Goal: Task Accomplishment & Management: Manage account settings

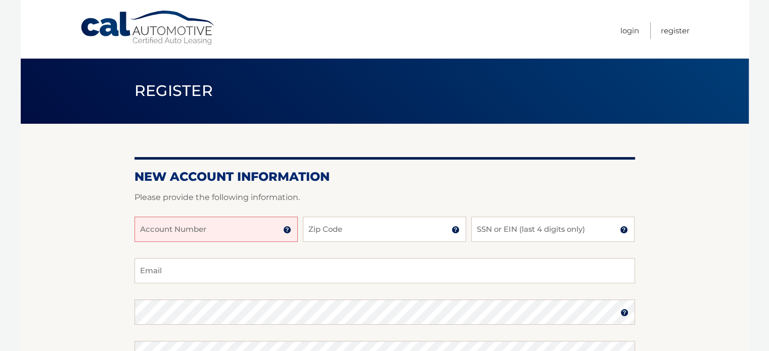
click at [194, 230] on input "Account Number" at bounding box center [215, 229] width 163 height 25
paste input ": 444559599"
click at [143, 232] on input ": 444559599" at bounding box center [215, 229] width 163 height 25
click at [383, 199] on p "Please provide the following information." at bounding box center [384, 198] width 500 height 14
click at [188, 228] on input "444559599" at bounding box center [215, 229] width 163 height 25
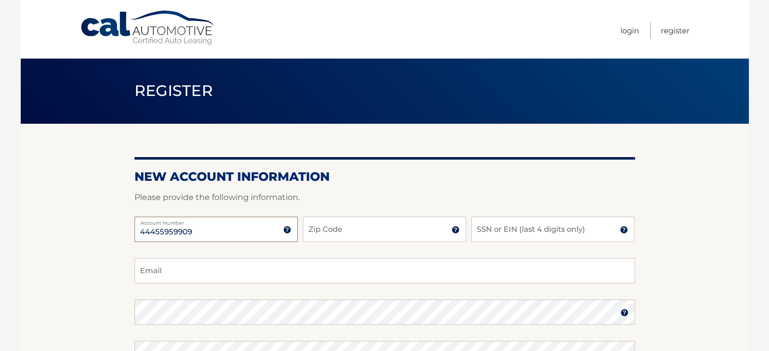
type input "44455959909"
click at [358, 232] on input "Zip Code" at bounding box center [384, 229] width 163 height 25
type input "33325"
type input "[EMAIL_ADDRESS][DOMAIN_NAME]"
click at [500, 232] on input "SSN or EIN (last 4 digits only)" at bounding box center [552, 229] width 163 height 25
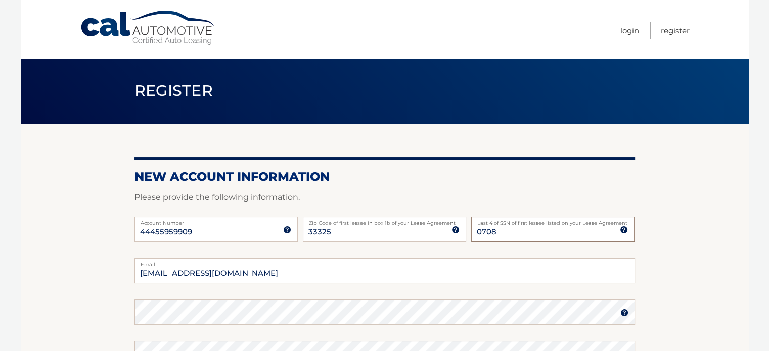
scroll to position [51, 0]
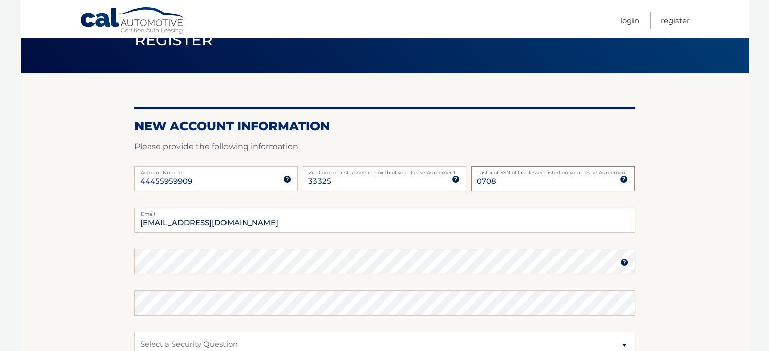
type input "0708"
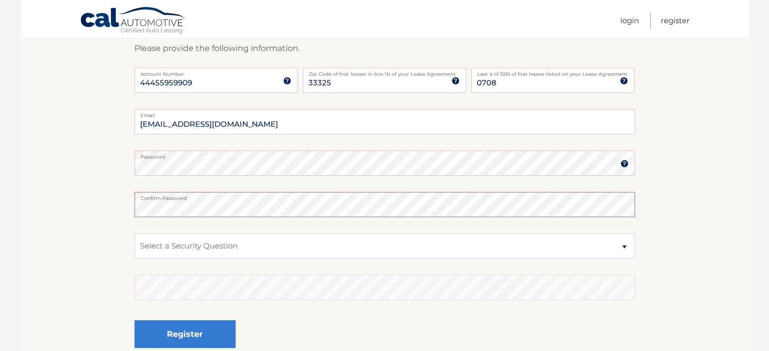
scroll to position [152, 0]
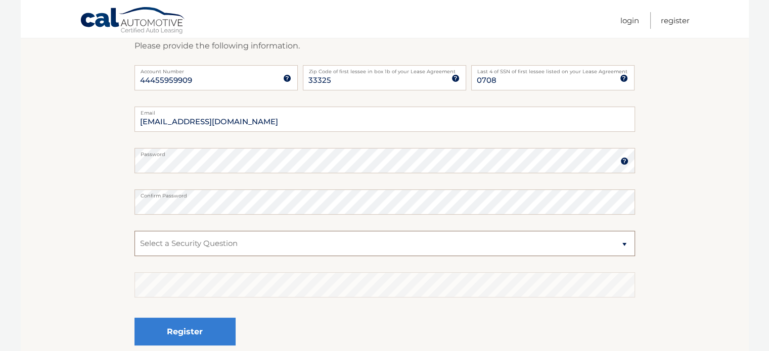
click at [234, 247] on select "Select a Security Question What was the name of your elementary school? What is…" at bounding box center [384, 243] width 500 height 25
select select "1"
click at [134, 231] on select "Select a Security Question What was the name of your elementary school? What is…" at bounding box center [384, 243] width 500 height 25
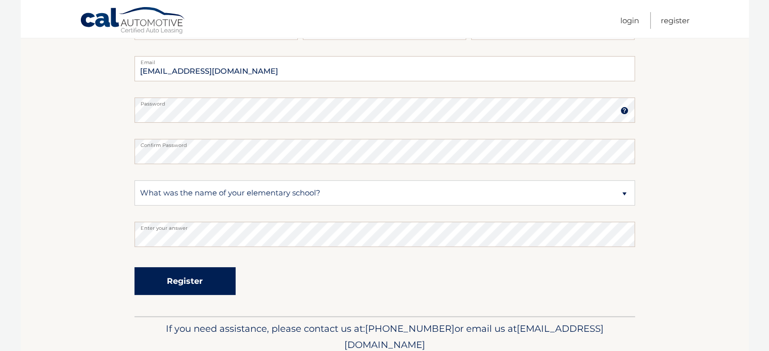
click at [198, 290] on button "Register" at bounding box center [184, 281] width 101 height 28
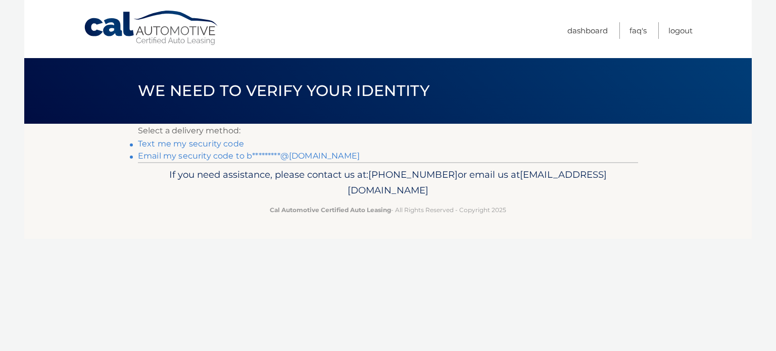
click at [196, 143] on link "Text me my security code" at bounding box center [191, 144] width 106 height 10
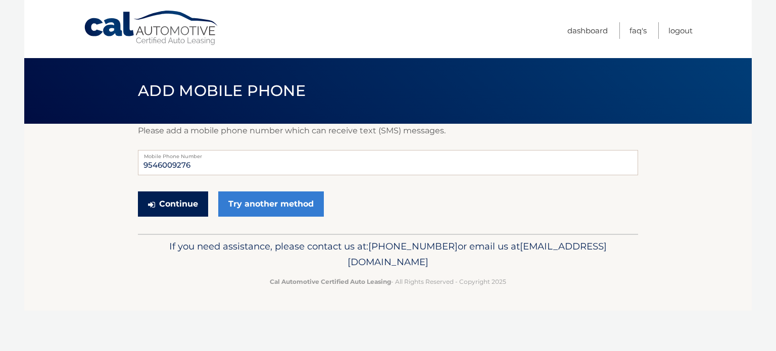
click at [159, 202] on button "Continue" at bounding box center [173, 204] width 70 height 25
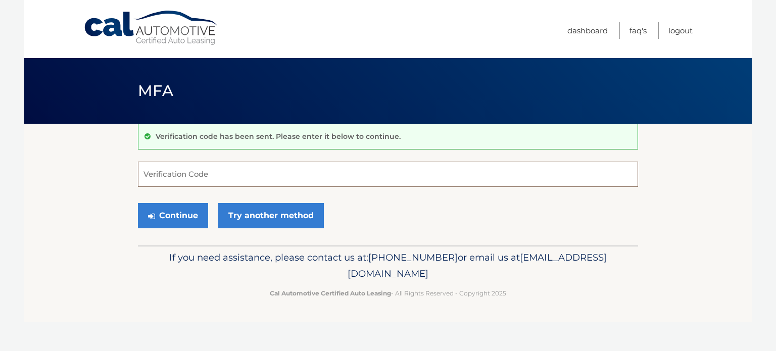
click at [190, 172] on input "Verification Code" at bounding box center [388, 174] width 500 height 25
type input "379084"
click at [183, 218] on button "Continue" at bounding box center [173, 215] width 70 height 25
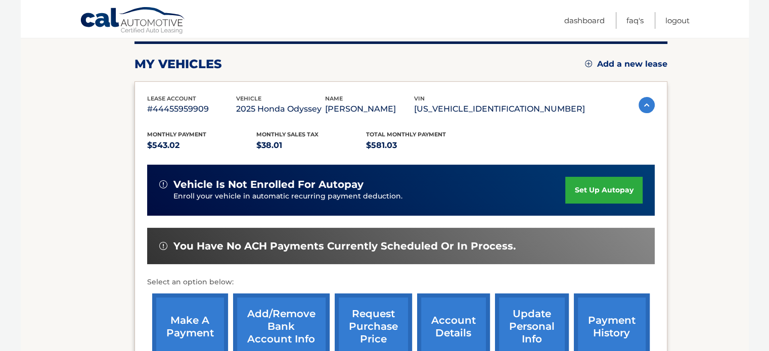
scroll to position [101, 0]
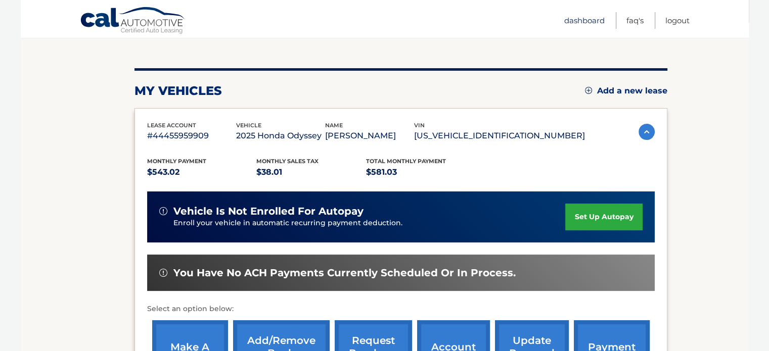
click at [569, 22] on link "Dashboard" at bounding box center [584, 20] width 40 height 17
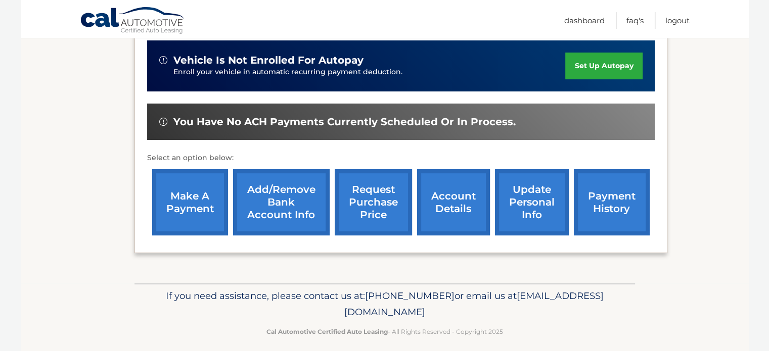
scroll to position [253, 0]
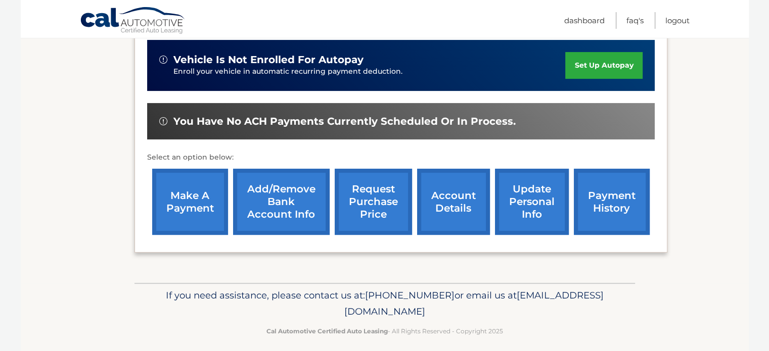
click at [427, 235] on link "account details" at bounding box center [453, 202] width 73 height 66
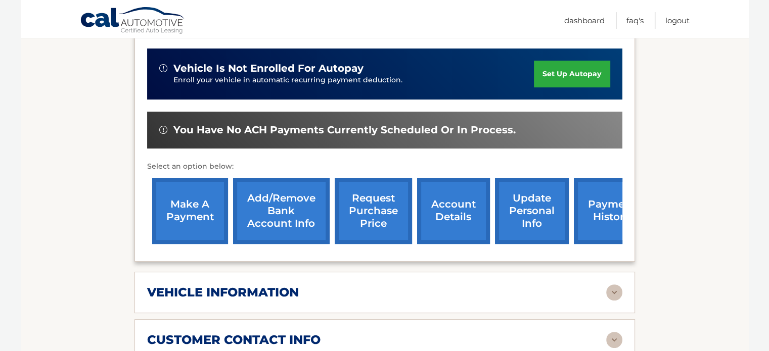
scroll to position [404, 0]
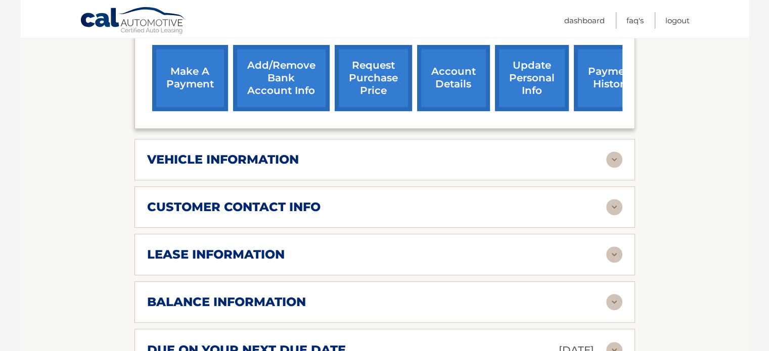
click at [253, 210] on h2 "customer contact info" at bounding box center [233, 207] width 173 height 15
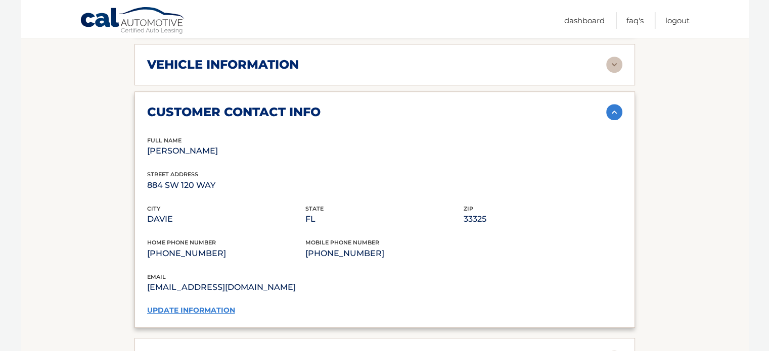
scroll to position [505, 0]
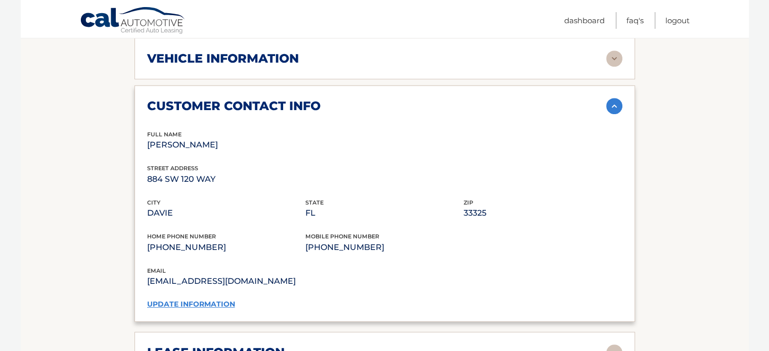
click at [174, 303] on link "update information" at bounding box center [191, 304] width 88 height 9
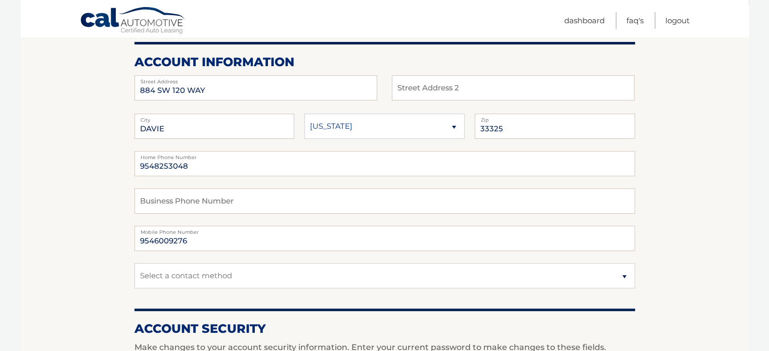
scroll to position [101, 0]
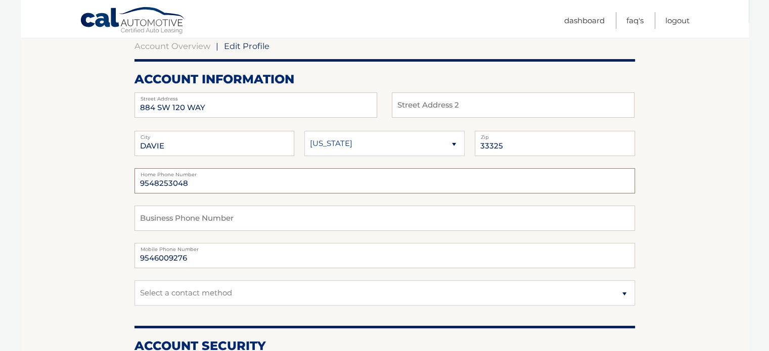
drag, startPoint x: 194, startPoint y: 185, endPoint x: 129, endPoint y: 187, distance: 64.7
type input "9546009276"
click at [313, 224] on input "text" at bounding box center [384, 218] width 500 height 25
type input "9546008692"
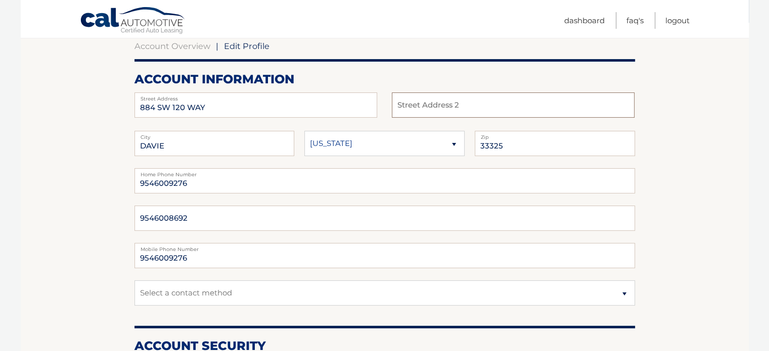
type input "202"
drag, startPoint x: 192, startPoint y: 216, endPoint x: 118, endPoint y: 214, distance: 73.8
drag, startPoint x: 187, startPoint y: 183, endPoint x: 170, endPoint y: 186, distance: 17.4
click at [170, 186] on input "9546009276" at bounding box center [384, 180] width 500 height 25
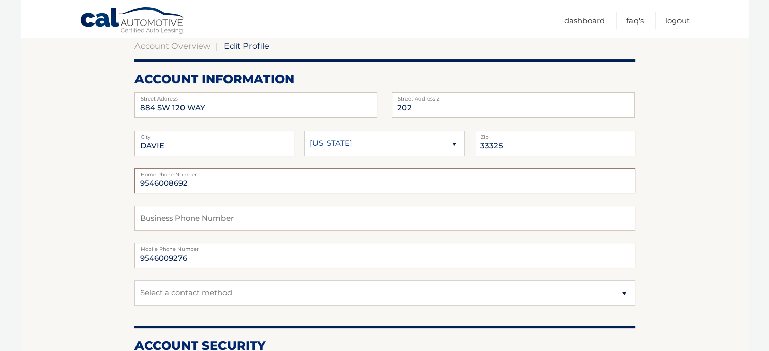
type input "9546008692"
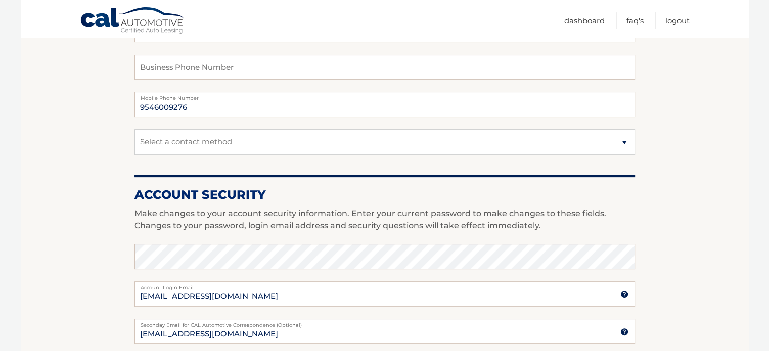
scroll to position [253, 0]
click at [178, 145] on select "Select a contact method Mobile Home" at bounding box center [384, 141] width 500 height 25
select select "1"
click at [134, 129] on select "Select a contact method Mobile Home" at bounding box center [384, 141] width 500 height 25
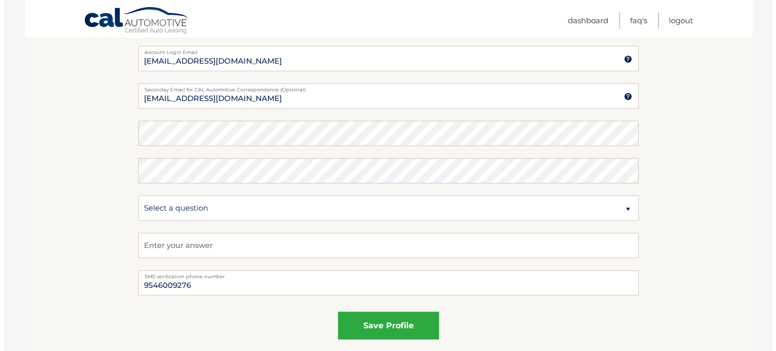
scroll to position [505, 0]
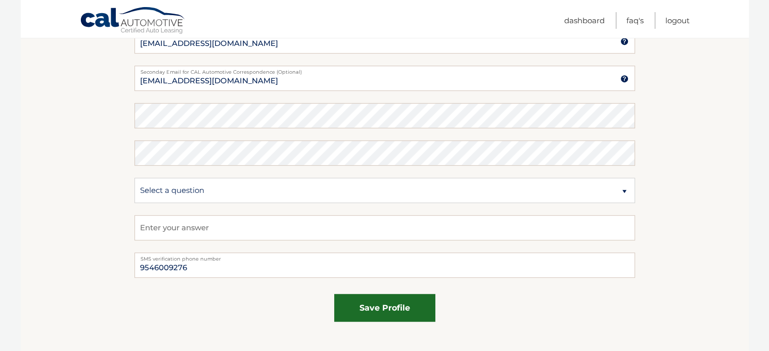
click at [348, 305] on button "save profile" at bounding box center [384, 308] width 101 height 28
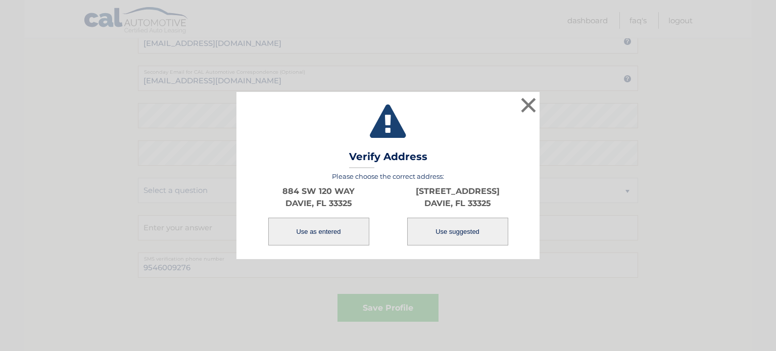
click at [461, 232] on button "Use suggested" at bounding box center [457, 232] width 101 height 28
type input "884 SW 120TH WAY"
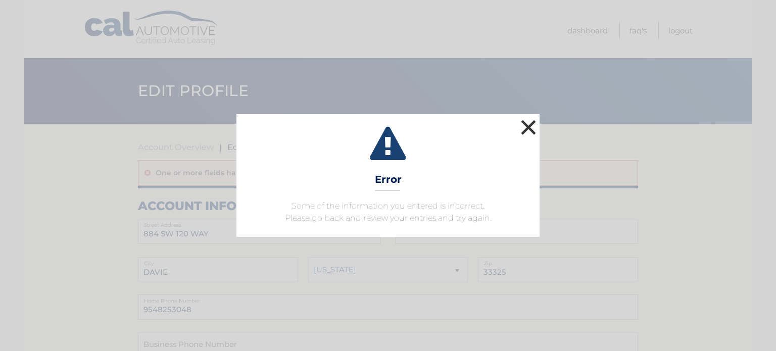
click at [524, 118] on button "×" at bounding box center [529, 127] width 20 height 20
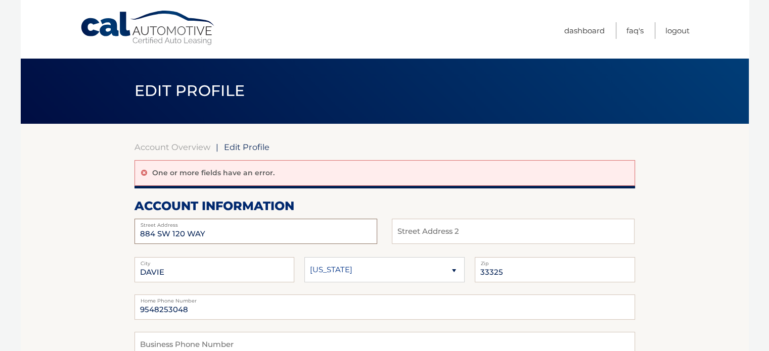
click at [181, 233] on input "884 SW 120 WAY" at bounding box center [255, 231] width 243 height 25
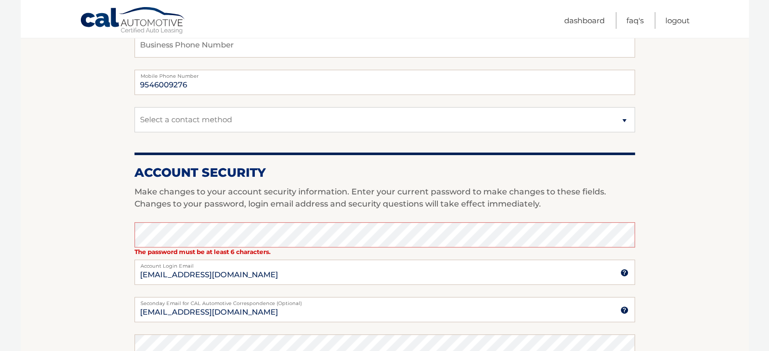
scroll to position [303, 0]
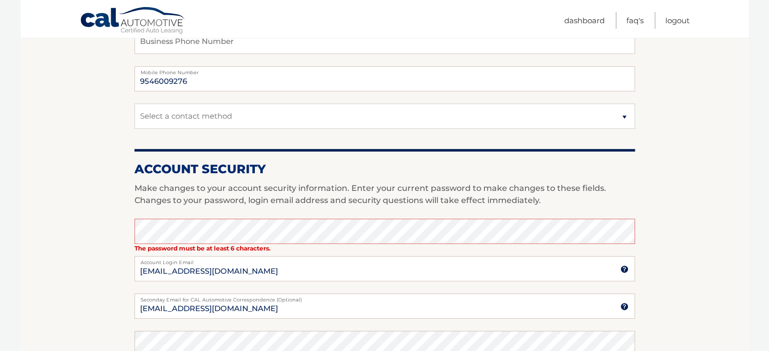
click at [71, 243] on section "Account Overview | Edit Profile One or more fields have an error. account infor…" at bounding box center [385, 202] width 728 height 762
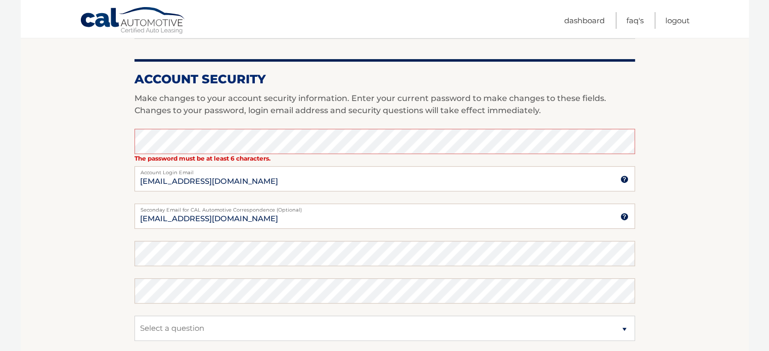
scroll to position [404, 0]
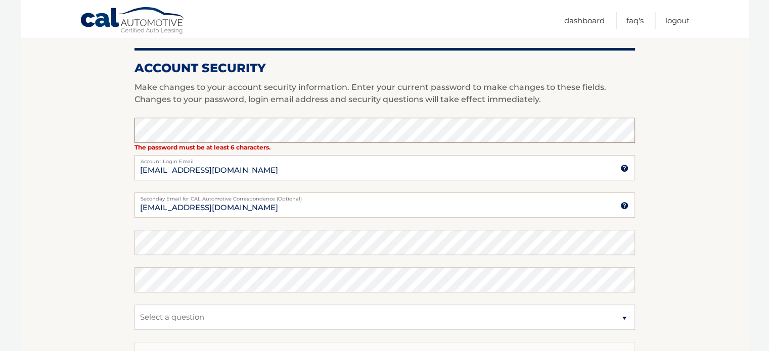
click at [123, 137] on section "Account Overview | Edit Profile One or more fields have an error. account infor…" at bounding box center [385, 100] width 728 height 762
click at [95, 189] on section "Account Overview | Edit Profile One or more fields have an error. account infor…" at bounding box center [385, 100] width 728 height 762
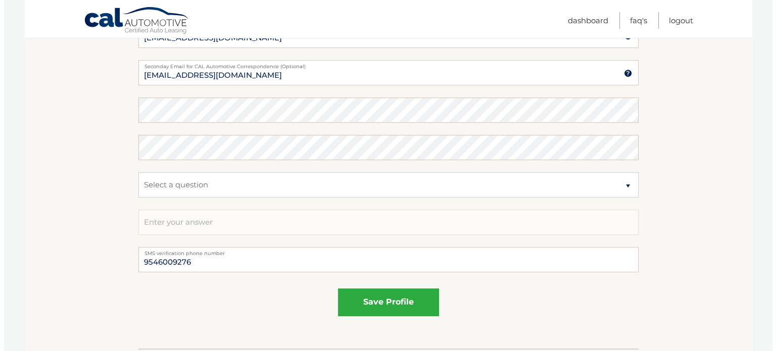
scroll to position [607, 0]
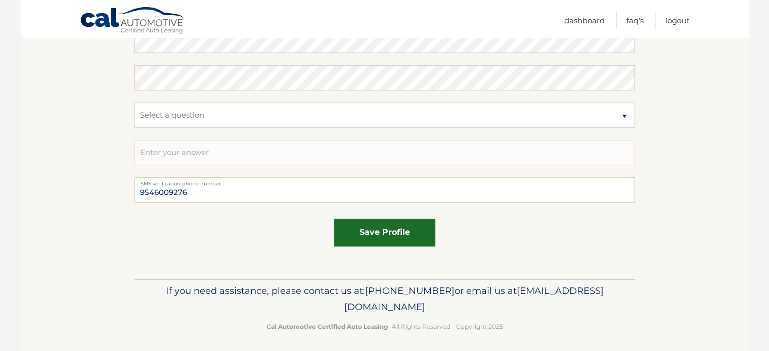
click at [420, 237] on button "save profile" at bounding box center [384, 233] width 101 height 28
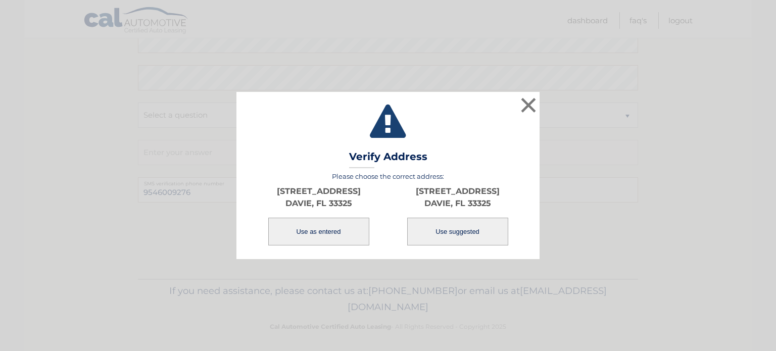
click at [461, 232] on button "Use suggested" at bounding box center [457, 232] width 101 height 28
type input "884 SW 120TH WAY"
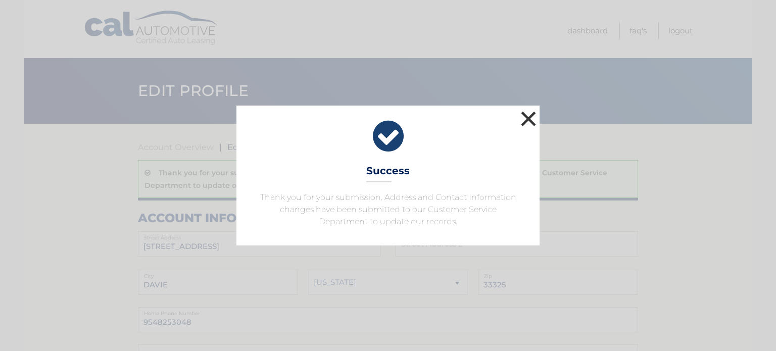
click at [531, 121] on button "×" at bounding box center [529, 119] width 20 height 20
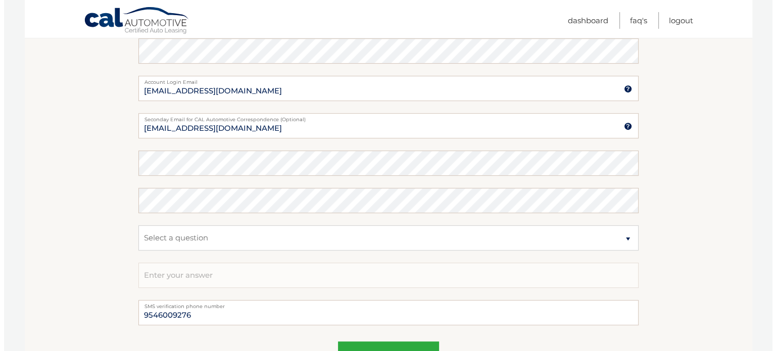
scroll to position [623, 0]
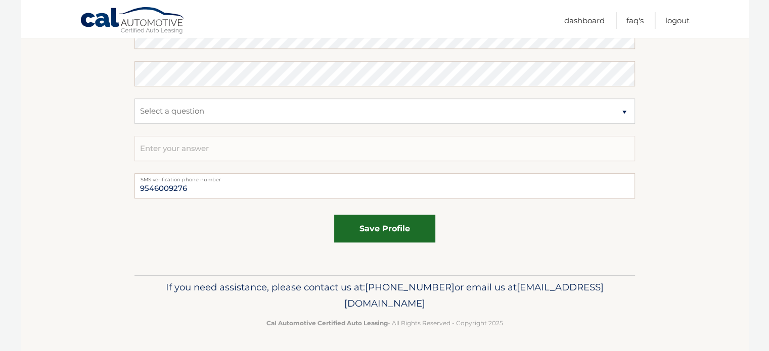
click at [404, 232] on button "save profile" at bounding box center [384, 229] width 101 height 28
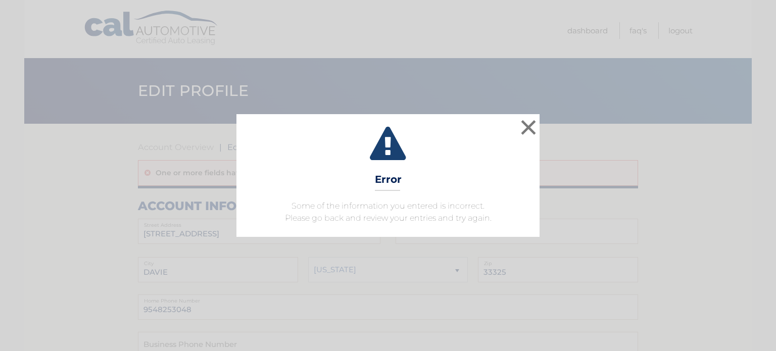
click at [518, 131] on icon at bounding box center [388, 145] width 278 height 36
click at [524, 122] on button "×" at bounding box center [529, 127] width 20 height 20
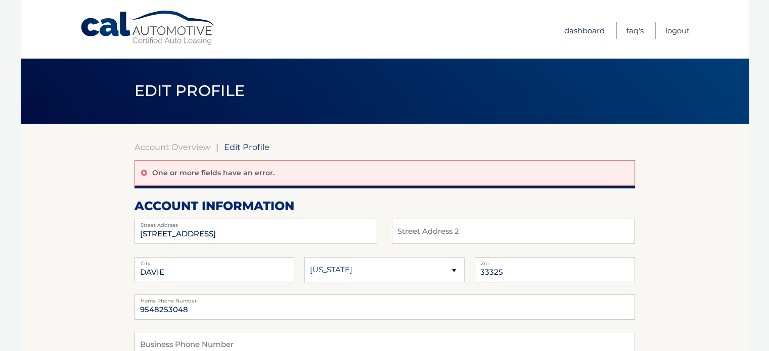
click at [576, 36] on link "Dashboard" at bounding box center [584, 30] width 40 height 17
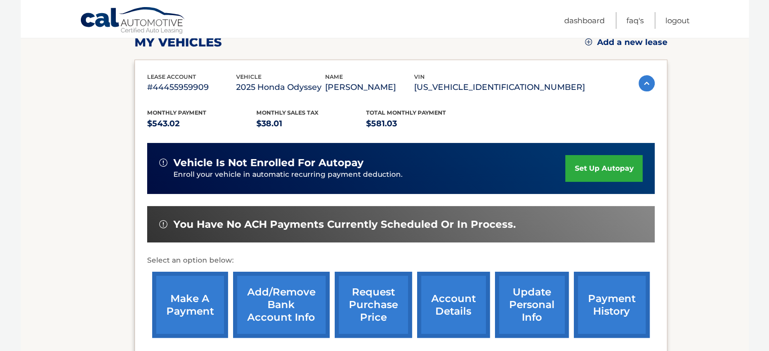
scroll to position [152, 0]
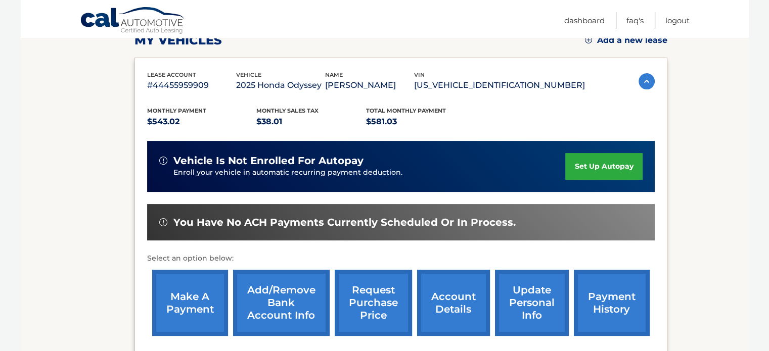
click at [581, 179] on link "set up autopay" at bounding box center [603, 166] width 77 height 27
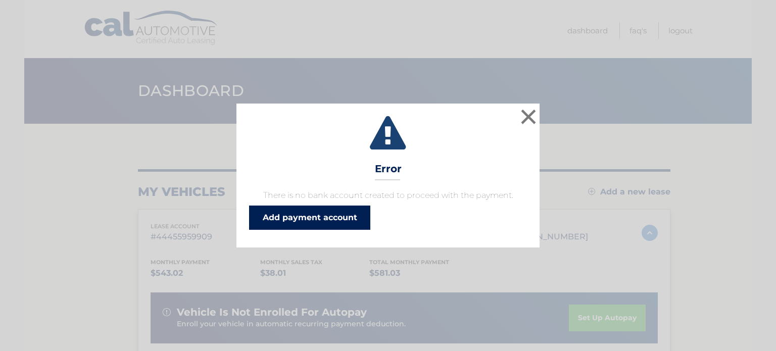
click at [299, 222] on link "Add payment account" at bounding box center [309, 218] width 121 height 24
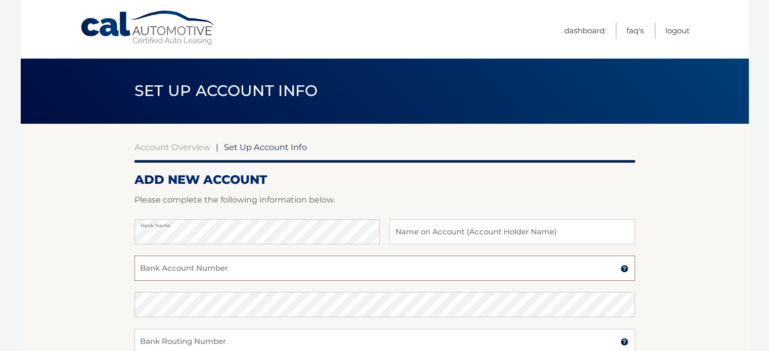
click at [313, 265] on input "Bank Account Number" at bounding box center [384, 268] width 500 height 25
click at [184, 270] on input "Bank Account Number" at bounding box center [384, 268] width 500 height 25
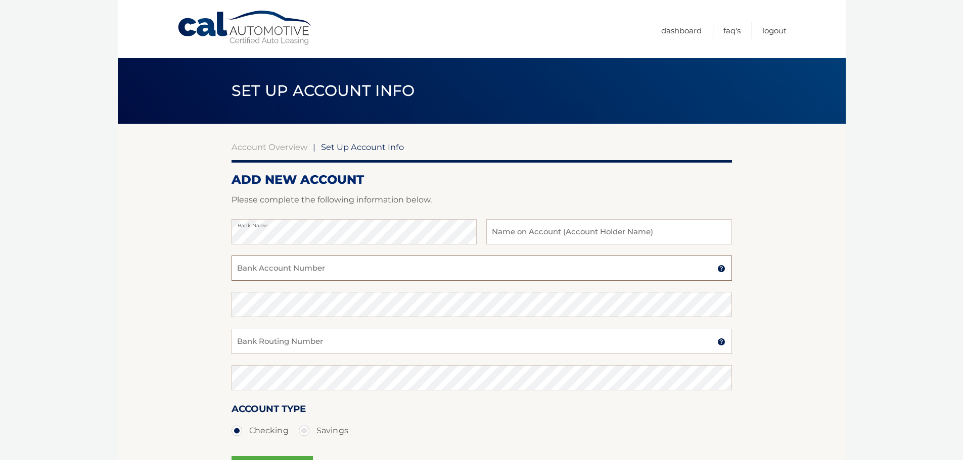
click at [280, 266] on input "Bank Account Number" at bounding box center [481, 268] width 500 height 25
paste input "866913903"
type input "866913903"
click at [266, 341] on input "Bank Routing Number" at bounding box center [481, 341] width 500 height 25
click at [315, 343] on input "Bank Routing Number" at bounding box center [481, 341] width 500 height 25
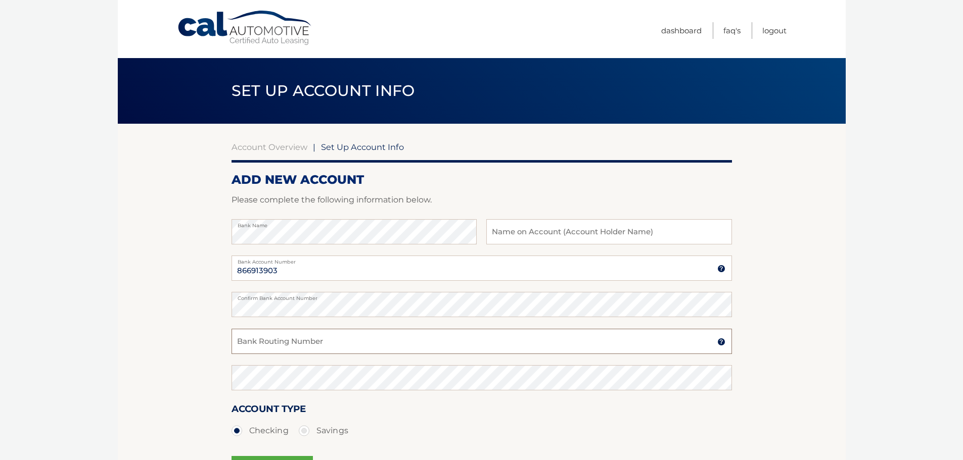
paste input "Routing 267084131"
click at [196, 351] on section "Account Overview | Set Up Account Info ADD NEW ACCOUNT Please complete the foll…" at bounding box center [482, 317] width 728 height 386
drag, startPoint x: 269, startPoint y: 344, endPoint x: 209, endPoint y: 348, distance: 59.7
click at [209, 348] on section "Account Overview | Set Up Account Info ADD NEW ACCOUNT Please complete the foll…" at bounding box center [482, 317] width 728 height 386
type input "267084131"
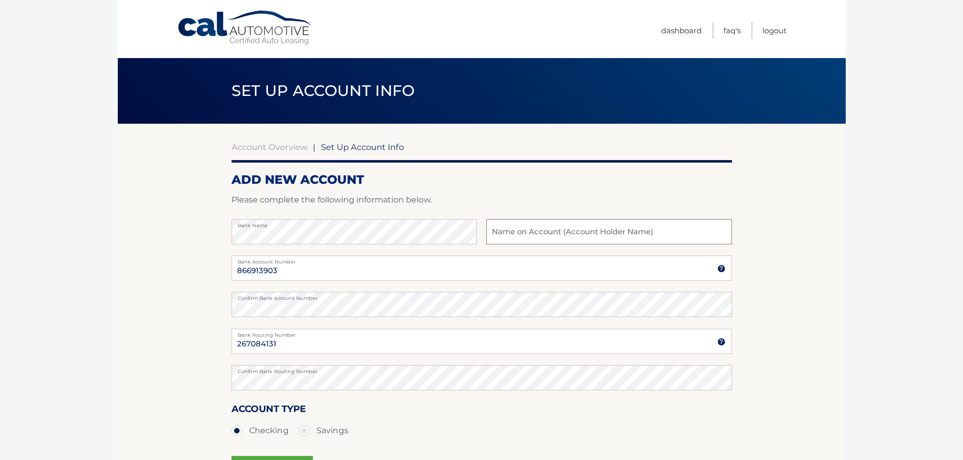
click at [532, 237] on input "text" at bounding box center [608, 231] width 245 height 25
type input "PEDRO PABLO R ZAMBRANO"
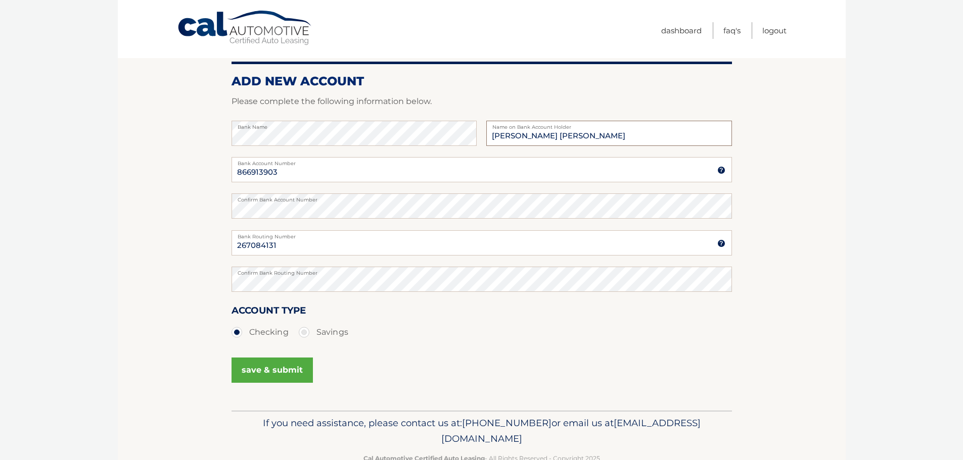
scroll to position [126, 0]
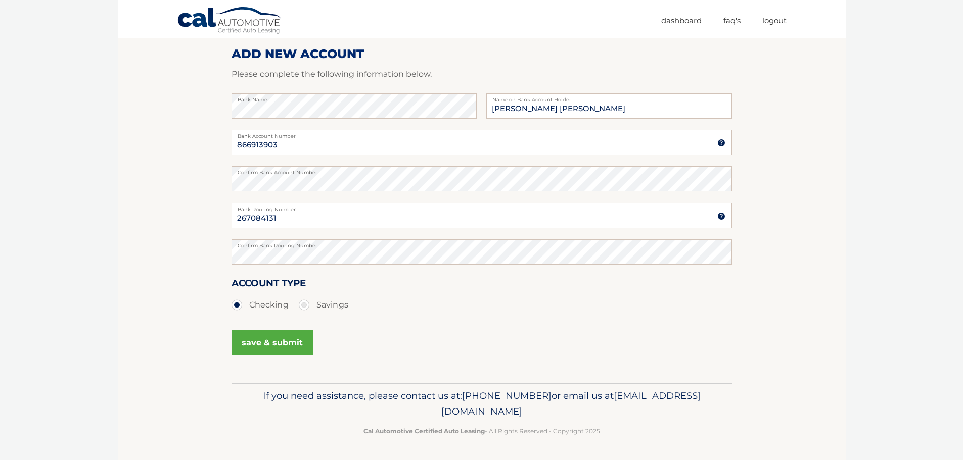
click at [256, 340] on button "save & submit" at bounding box center [271, 343] width 81 height 25
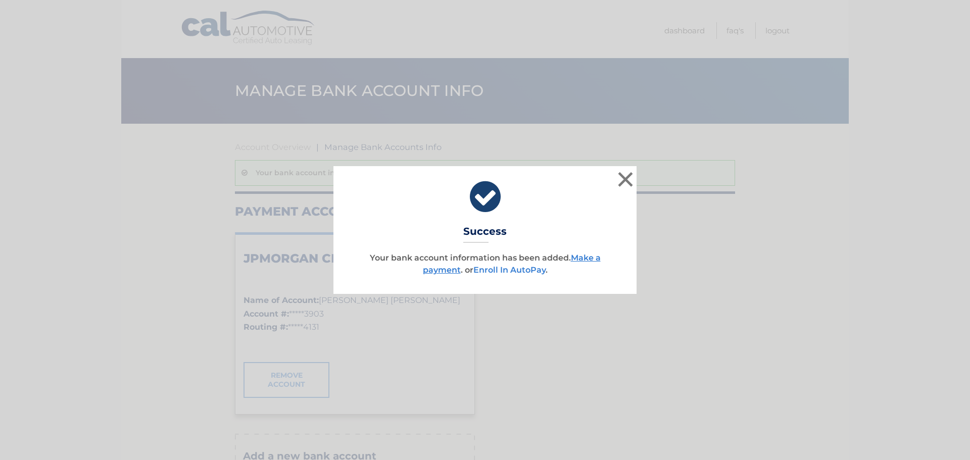
click at [499, 270] on link "Enroll In AutoPay" at bounding box center [510, 270] width 72 height 10
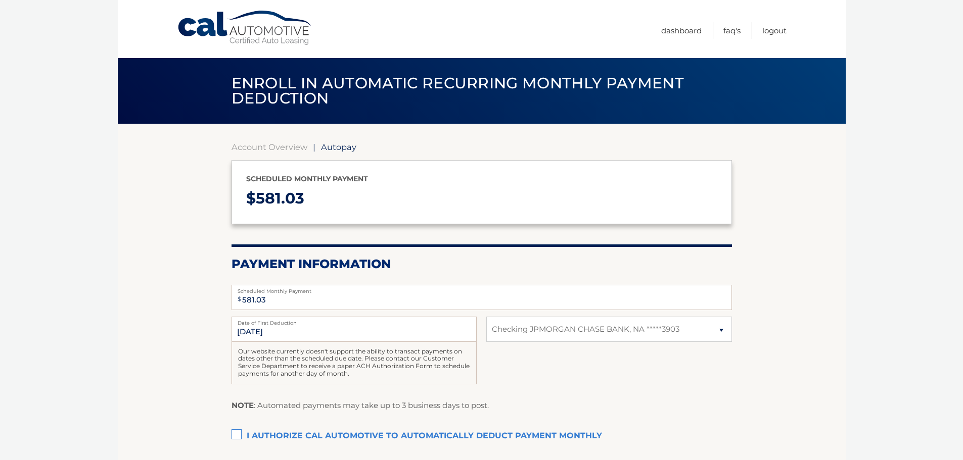
select select "MmZkZjc4NWYtYjQxZS00YWIxLWJkMjktOGZhZTY5ZmVjZGNm"
click at [252, 332] on input "[DATE]" at bounding box center [353, 329] width 245 height 25
drag, startPoint x: 241, startPoint y: 333, endPoint x: 234, endPoint y: 333, distance: 6.6
click at [234, 333] on input "[DATE]" at bounding box center [353, 329] width 245 height 25
click at [245, 327] on input "[DATE]" at bounding box center [353, 329] width 245 height 25
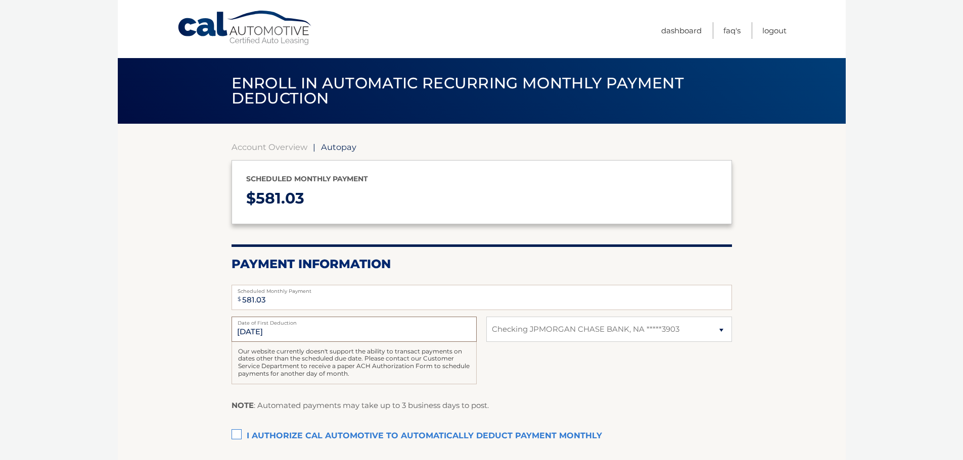
drag, startPoint x: 280, startPoint y: 332, endPoint x: 231, endPoint y: 334, distance: 49.1
click at [231, 334] on input "[DATE]" at bounding box center [353, 329] width 245 height 25
click at [710, 370] on div "[DATE] Date of First Deduction Our website currently doesn't support the abilit…" at bounding box center [481, 356] width 500 height 79
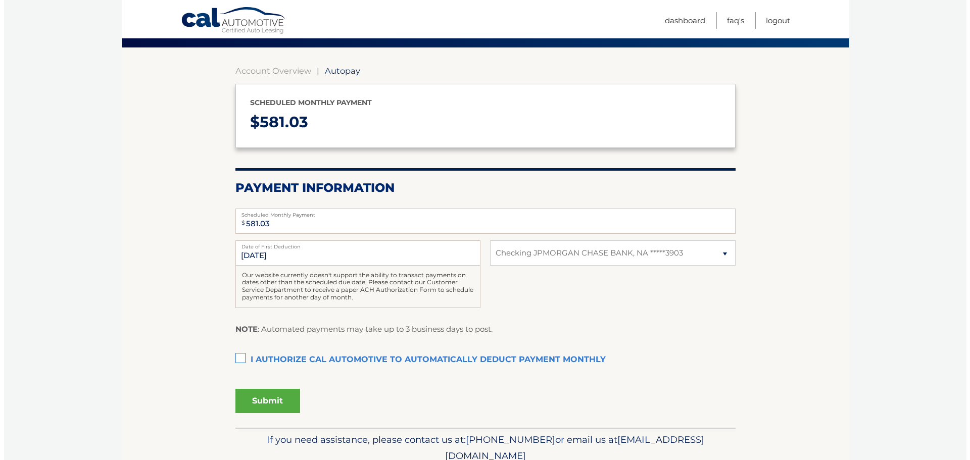
scroll to position [101, 0]
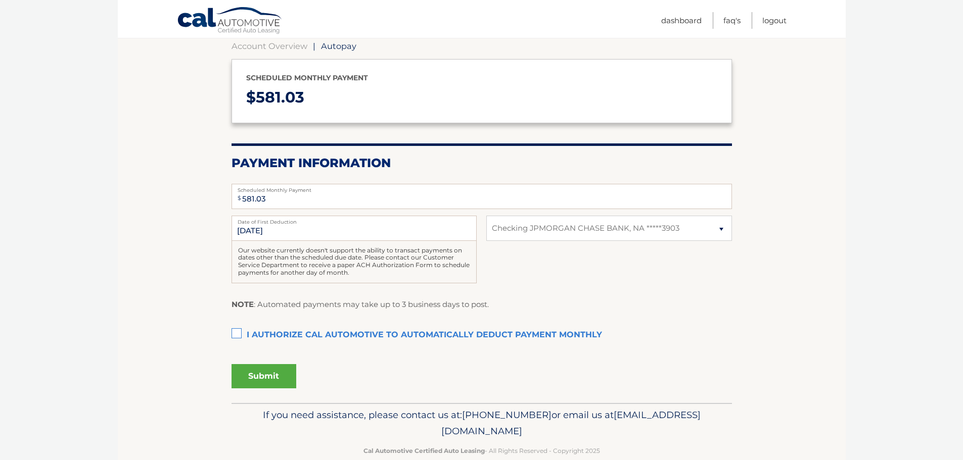
click at [236, 332] on label "I authorize cal automotive to automatically deduct payment monthly This checkbo…" at bounding box center [481, 335] width 500 height 20
click at [0, 0] on input "I authorize cal automotive to automatically deduct payment monthly This checkbo…" at bounding box center [0, 0] width 0 height 0
click at [274, 377] on button "Submit" at bounding box center [263, 376] width 65 height 24
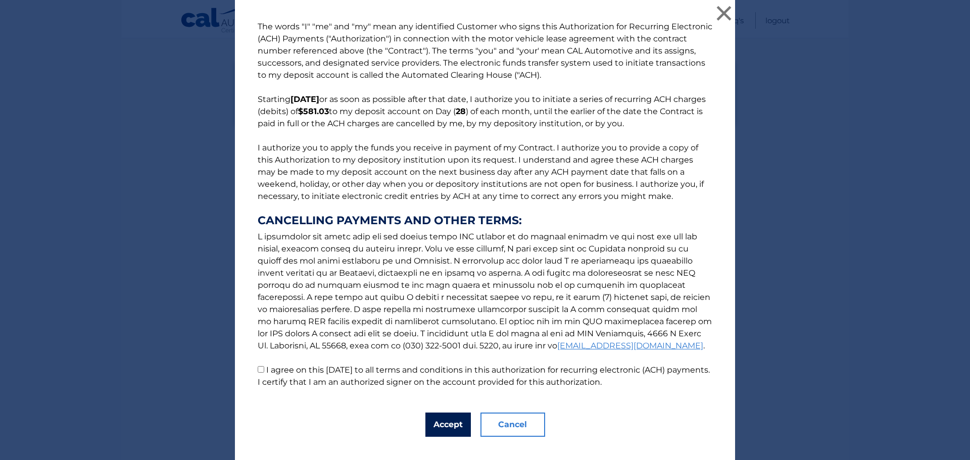
click at [442, 427] on button "Accept" at bounding box center [448, 425] width 45 height 24
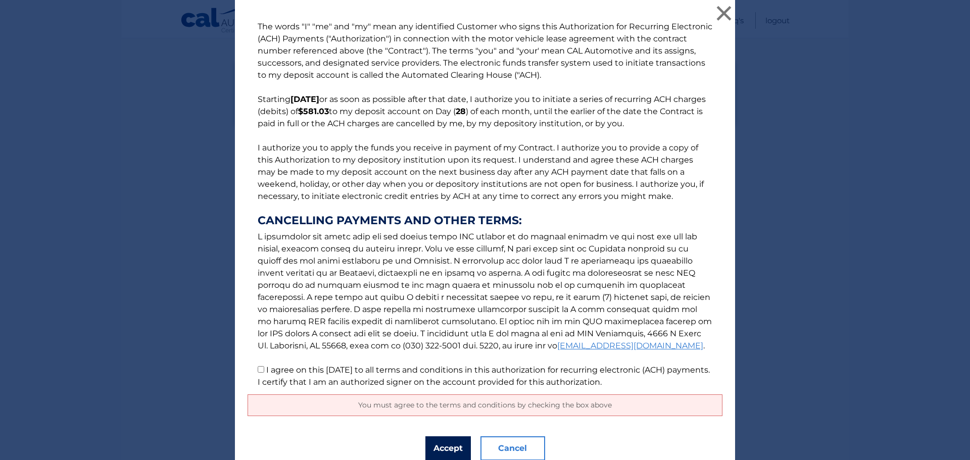
scroll to position [41, 0]
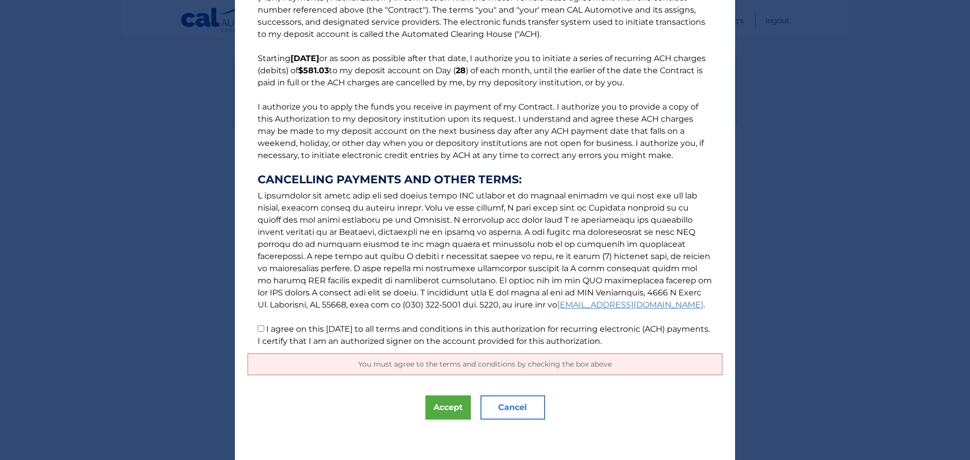
click at [258, 327] on input "I agree on this 08/27/2025 to all terms and conditions in this authorization fo…" at bounding box center [261, 328] width 7 height 7
checkbox input "true"
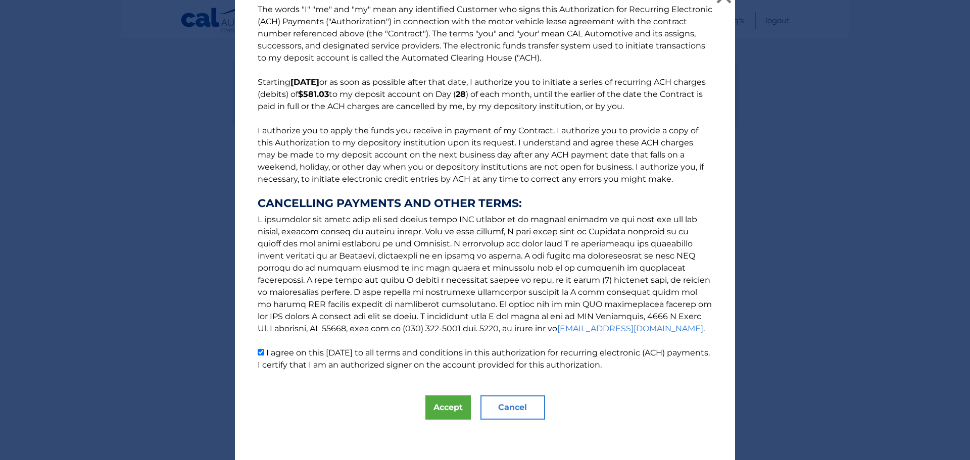
scroll to position [17, 0]
click at [447, 410] on button "Accept" at bounding box center [448, 408] width 45 height 24
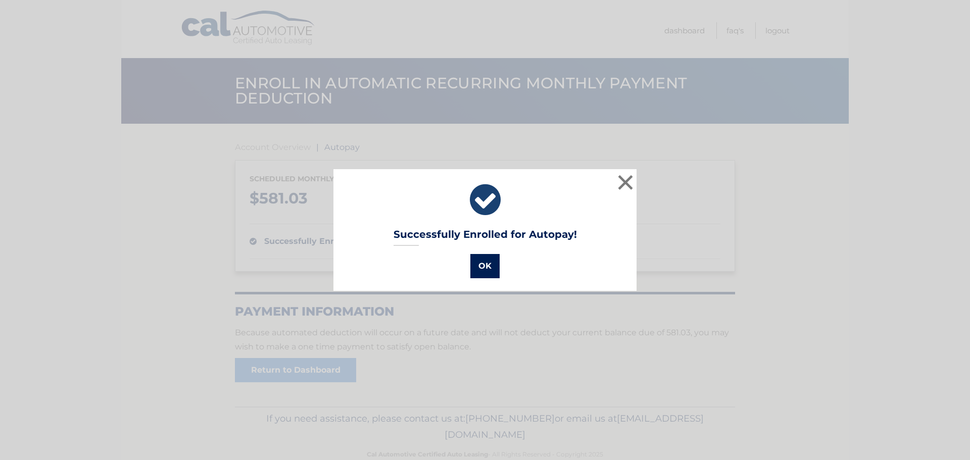
click at [482, 268] on button "OK" at bounding box center [485, 266] width 29 height 24
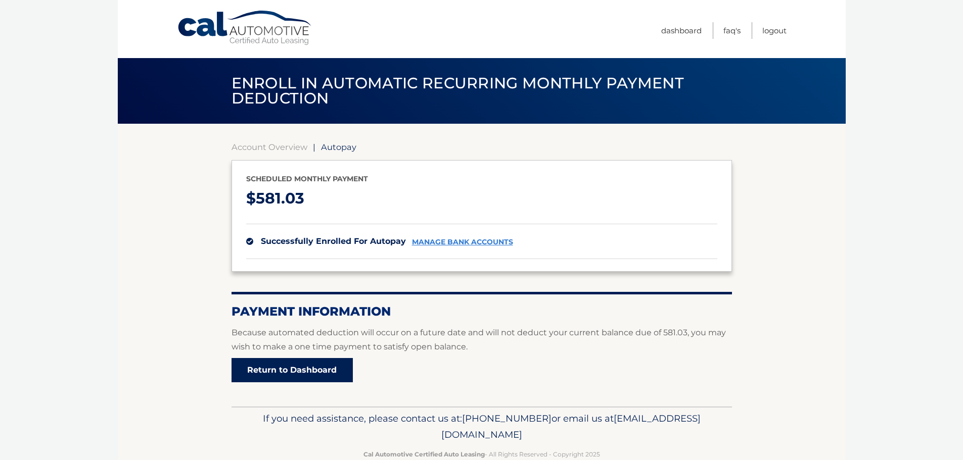
click at [308, 372] on link "Return to Dashboard" at bounding box center [291, 370] width 121 height 24
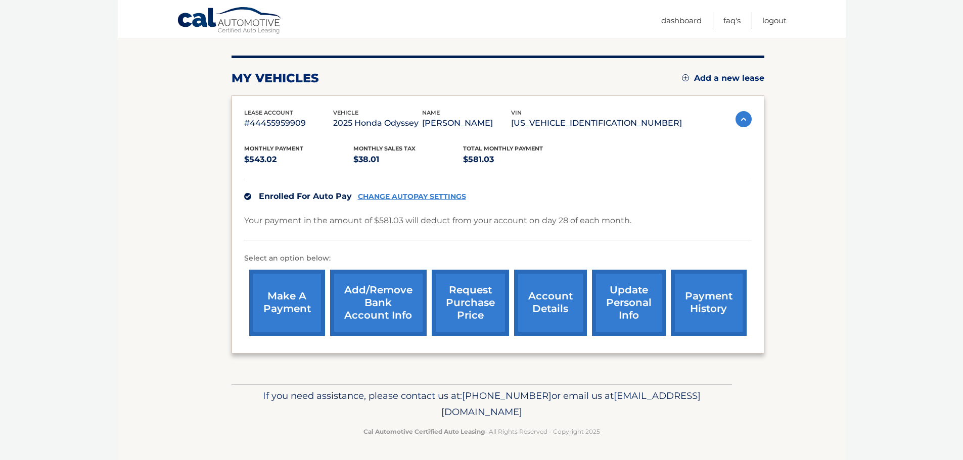
scroll to position [128, 0]
click at [548, 309] on link "account details" at bounding box center [550, 303] width 73 height 66
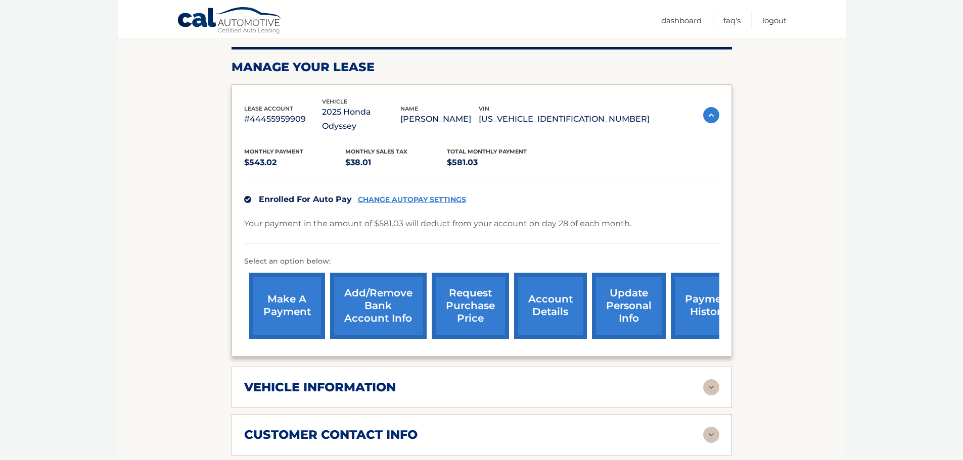
scroll to position [152, 0]
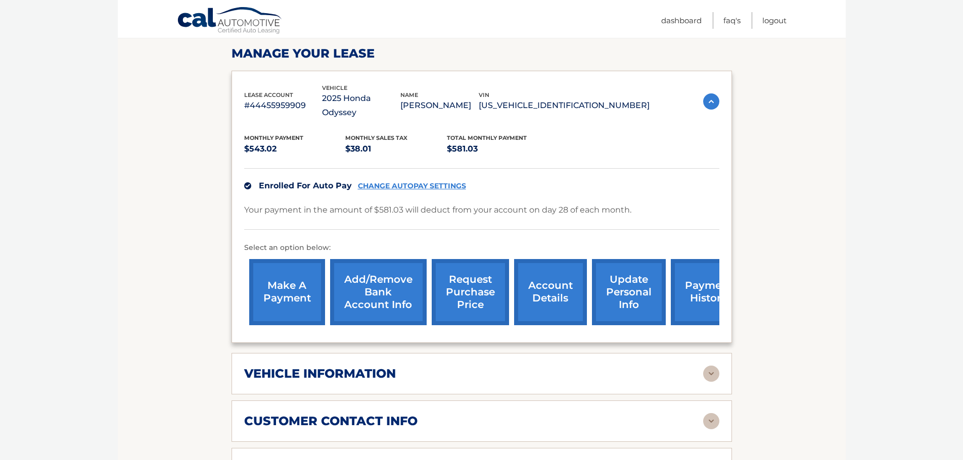
click at [705, 285] on link "payment history" at bounding box center [709, 292] width 76 height 66
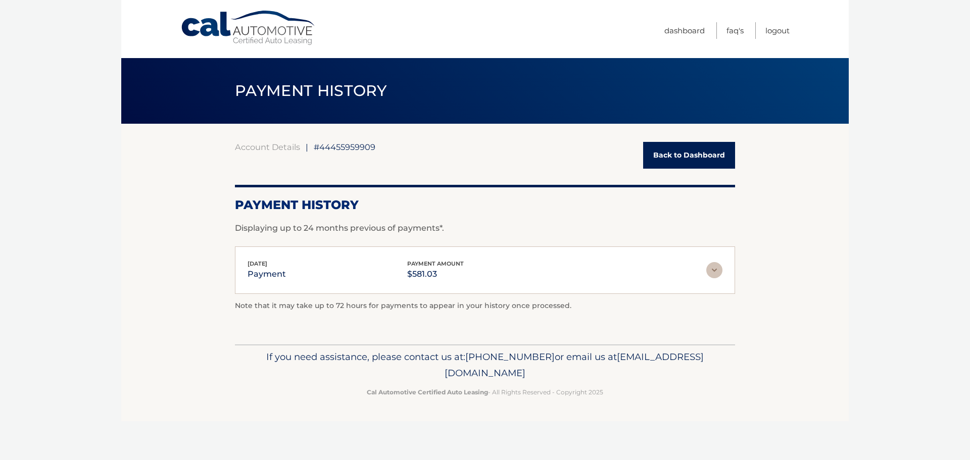
click at [714, 270] on img at bounding box center [715, 270] width 16 height 16
